Goal: Task Accomplishment & Management: Manage account settings

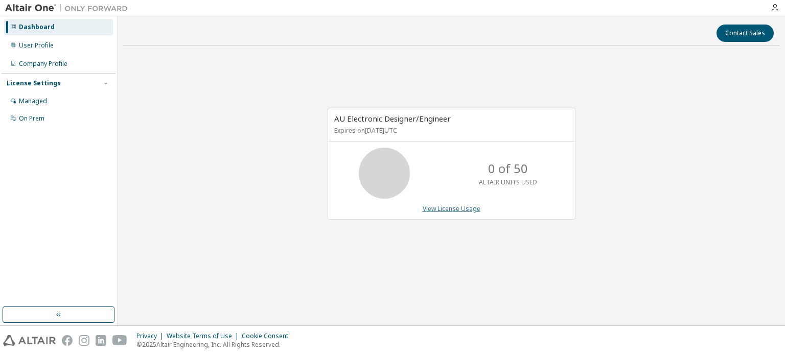
click at [450, 210] on link "View License Usage" at bounding box center [452, 208] width 58 height 9
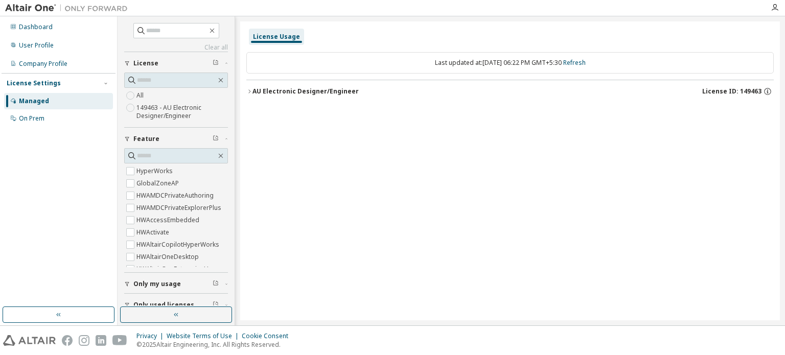
click at [128, 284] on icon "button" at bounding box center [127, 284] width 6 height 6
click at [55, 35] on div "Dashboard" at bounding box center [58, 27] width 109 height 16
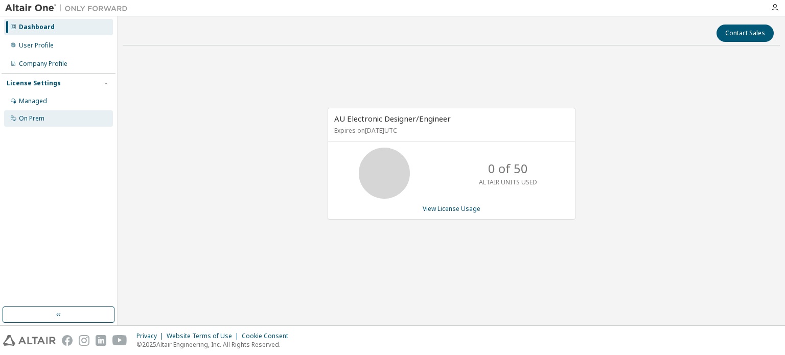
click at [50, 112] on div "On Prem" at bounding box center [58, 118] width 109 height 16
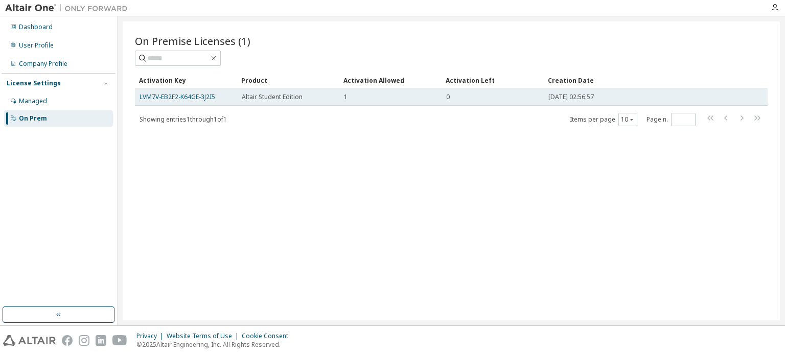
click at [285, 98] on span "Altair Student Edition" at bounding box center [272, 97] width 61 height 8
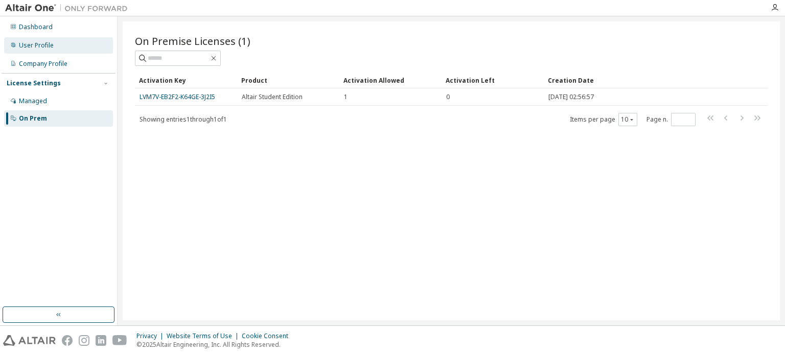
click at [45, 41] on div "User Profile" at bounding box center [36, 45] width 35 height 8
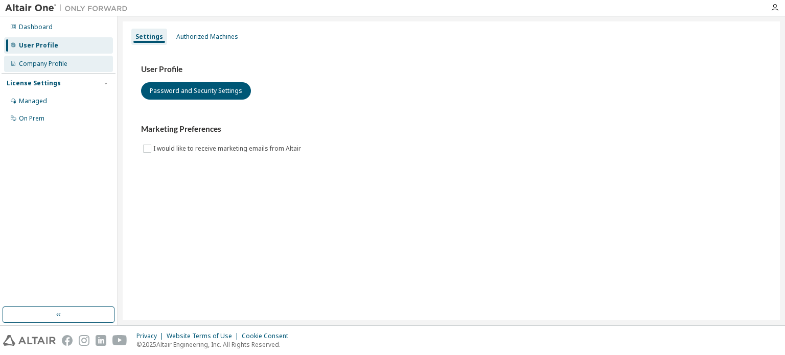
click at [53, 67] on div "Company Profile" at bounding box center [43, 64] width 49 height 8
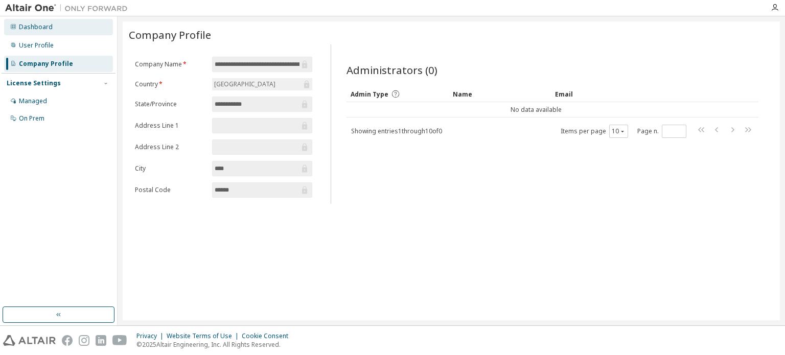
click at [53, 29] on div "Dashboard" at bounding box center [58, 27] width 109 height 16
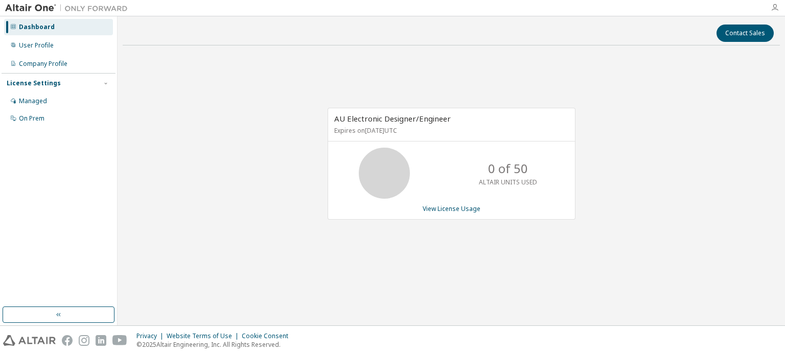
click at [775, 7] on icon "button" at bounding box center [775, 8] width 8 height 8
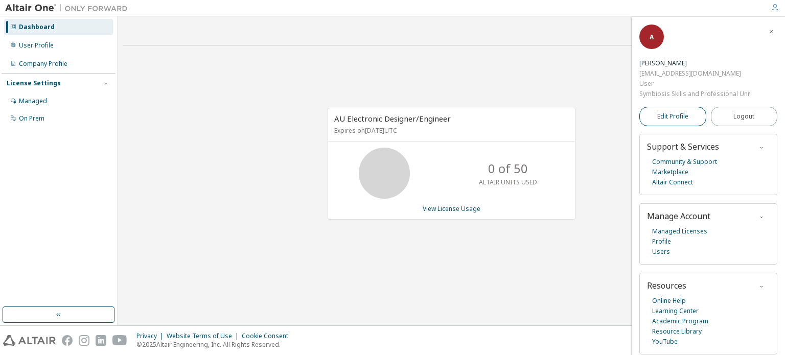
click at [677, 113] on span "Edit Profile" at bounding box center [672, 116] width 31 height 8
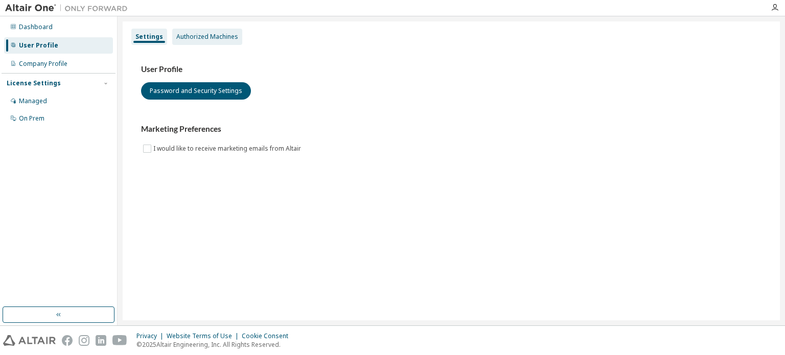
click at [201, 32] on div "Authorized Machines" at bounding box center [207, 37] width 70 height 16
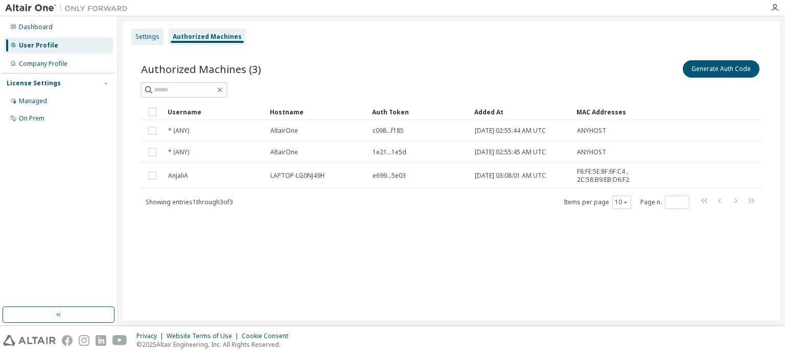
click at [138, 36] on div "Settings" at bounding box center [147, 37] width 24 height 8
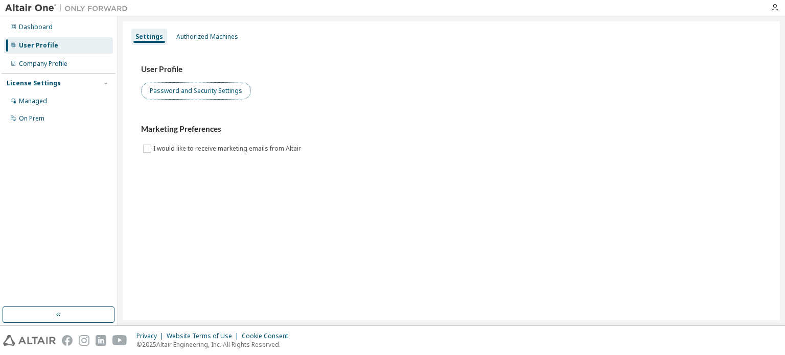
click at [164, 91] on button "Password and Security Settings" at bounding box center [196, 90] width 110 height 17
